Goal: Entertainment & Leisure: Consume media (video, audio)

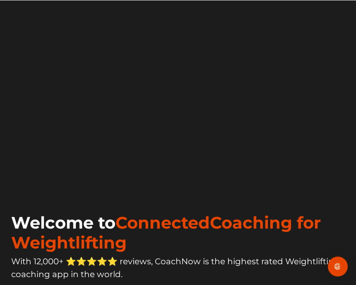
scroll to position [33, 0]
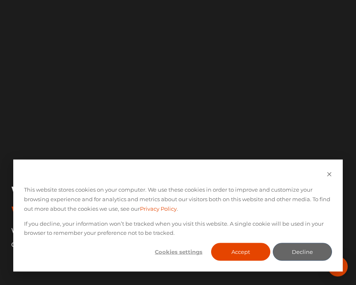
scroll to position [63, 0]
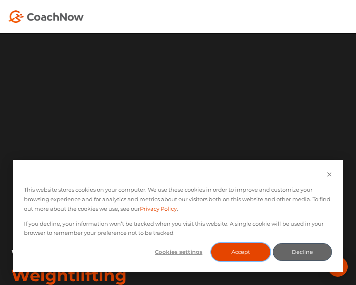
click at [250, 255] on button "Accept" at bounding box center [240, 252] width 59 height 18
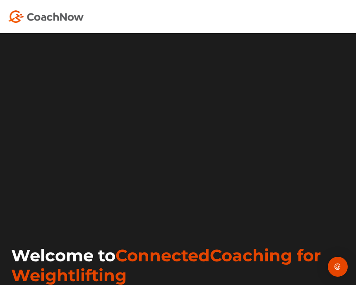
click at [335, 267] on img "Open Intercom Messenger" at bounding box center [338, 267] width 10 height 10
click at [337, 267] on img "Open Intercom Messenger" at bounding box center [338, 267] width 10 height 10
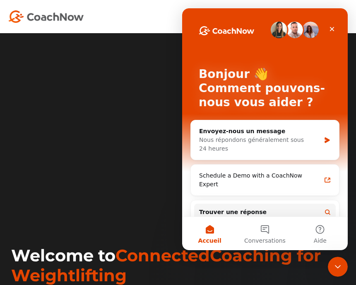
click at [270, 7] on div at bounding box center [178, 16] width 356 height 33
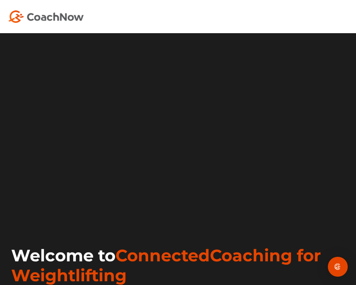
click at [336, 262] on img "Open Intercom Messenger" at bounding box center [338, 267] width 10 height 10
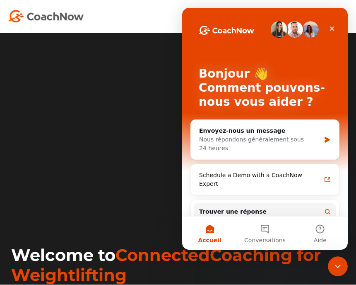
click at [325, 216] on video at bounding box center [178, 131] width 340 height 170
click at [334, 29] on icon "Fermer" at bounding box center [332, 28] width 7 height 7
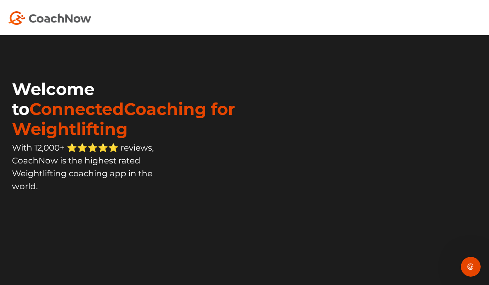
click at [356, 80] on video at bounding box center [355, 103] width 221 height 111
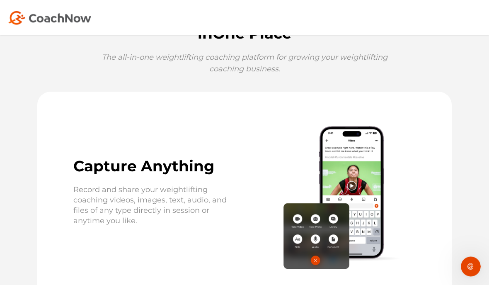
scroll to position [339, 0]
